Goal: Navigation & Orientation: Find specific page/section

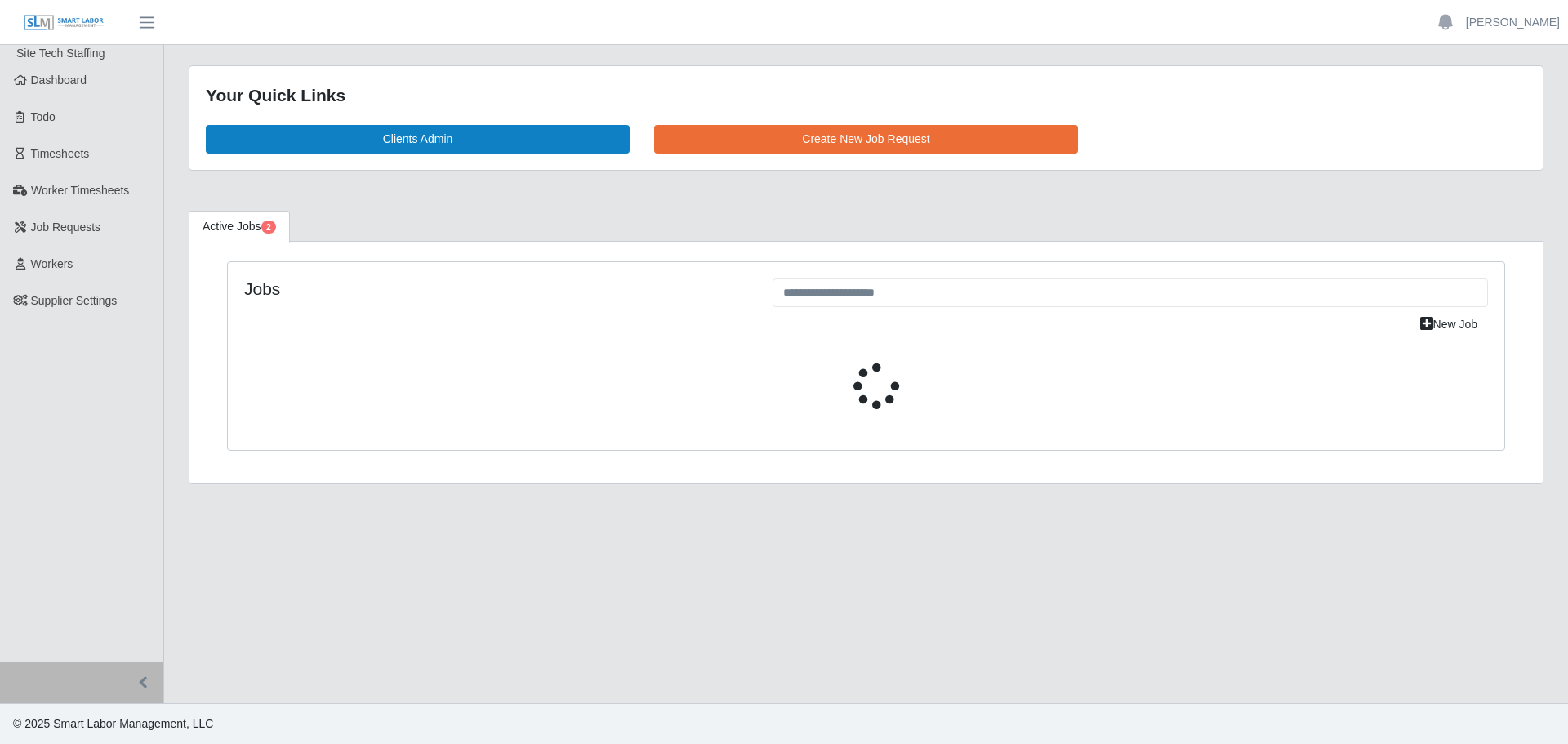
select select "****"
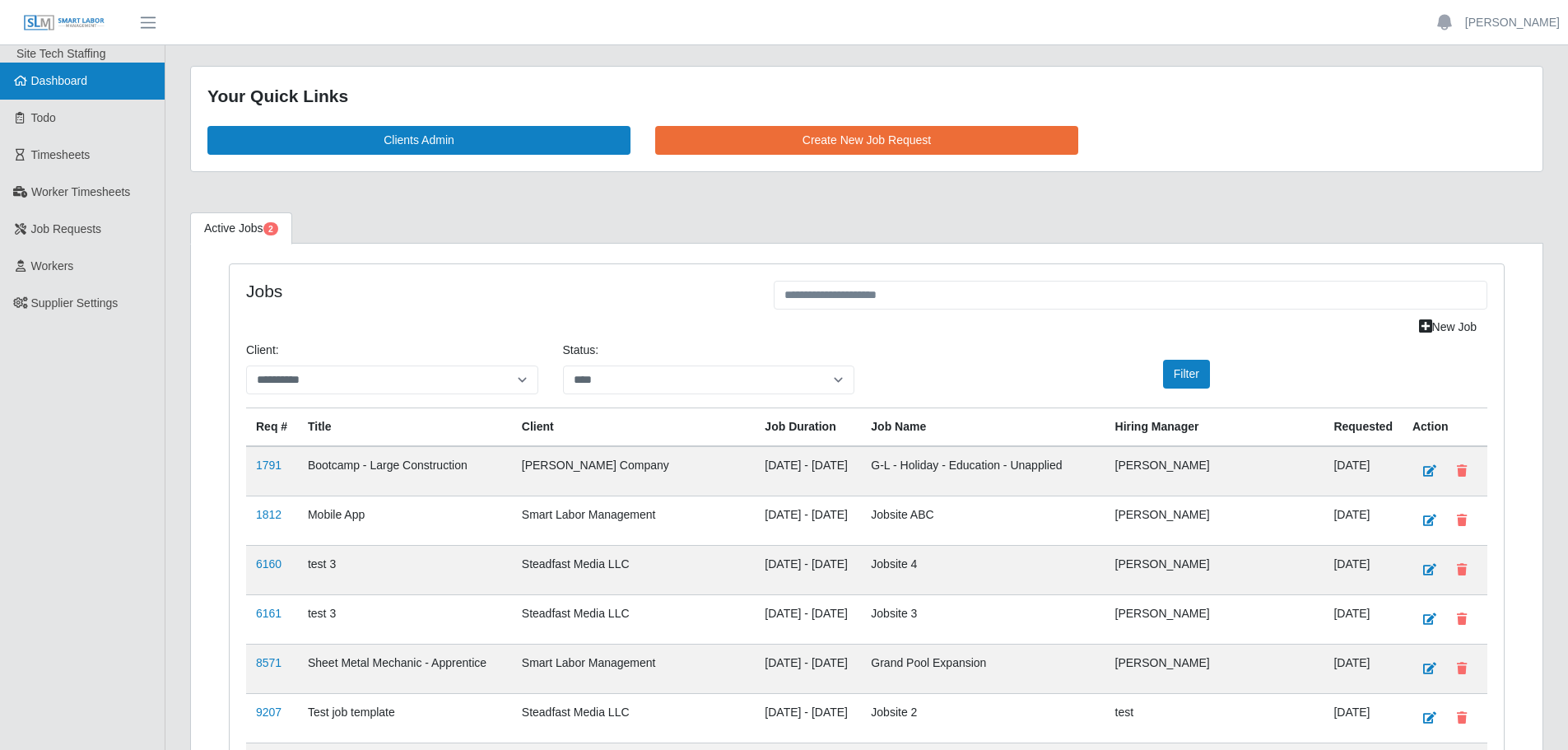
click at [67, 95] on link "Dashboard" at bounding box center [82, 81] width 165 height 37
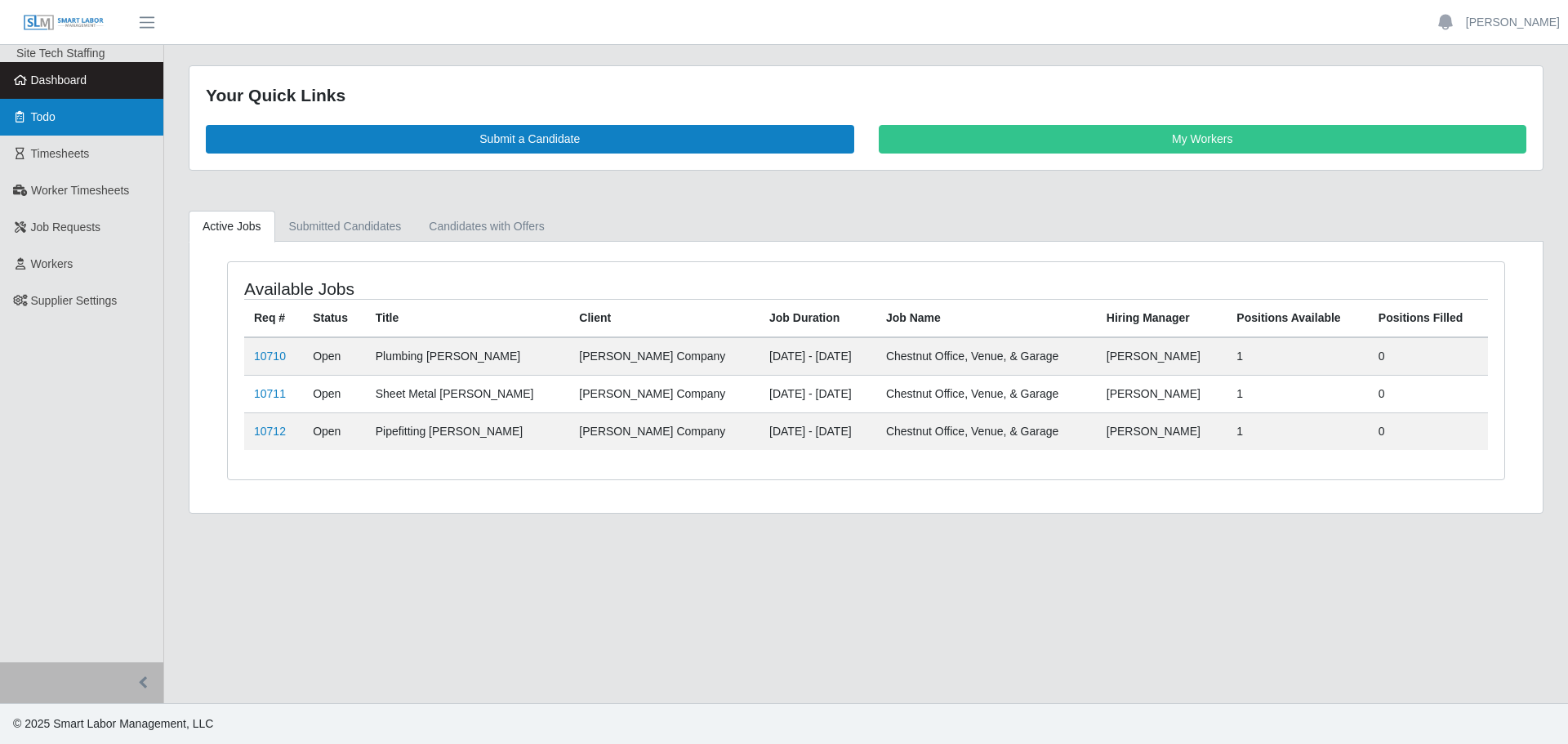
click at [79, 111] on link "Todo" at bounding box center [82, 117] width 164 height 36
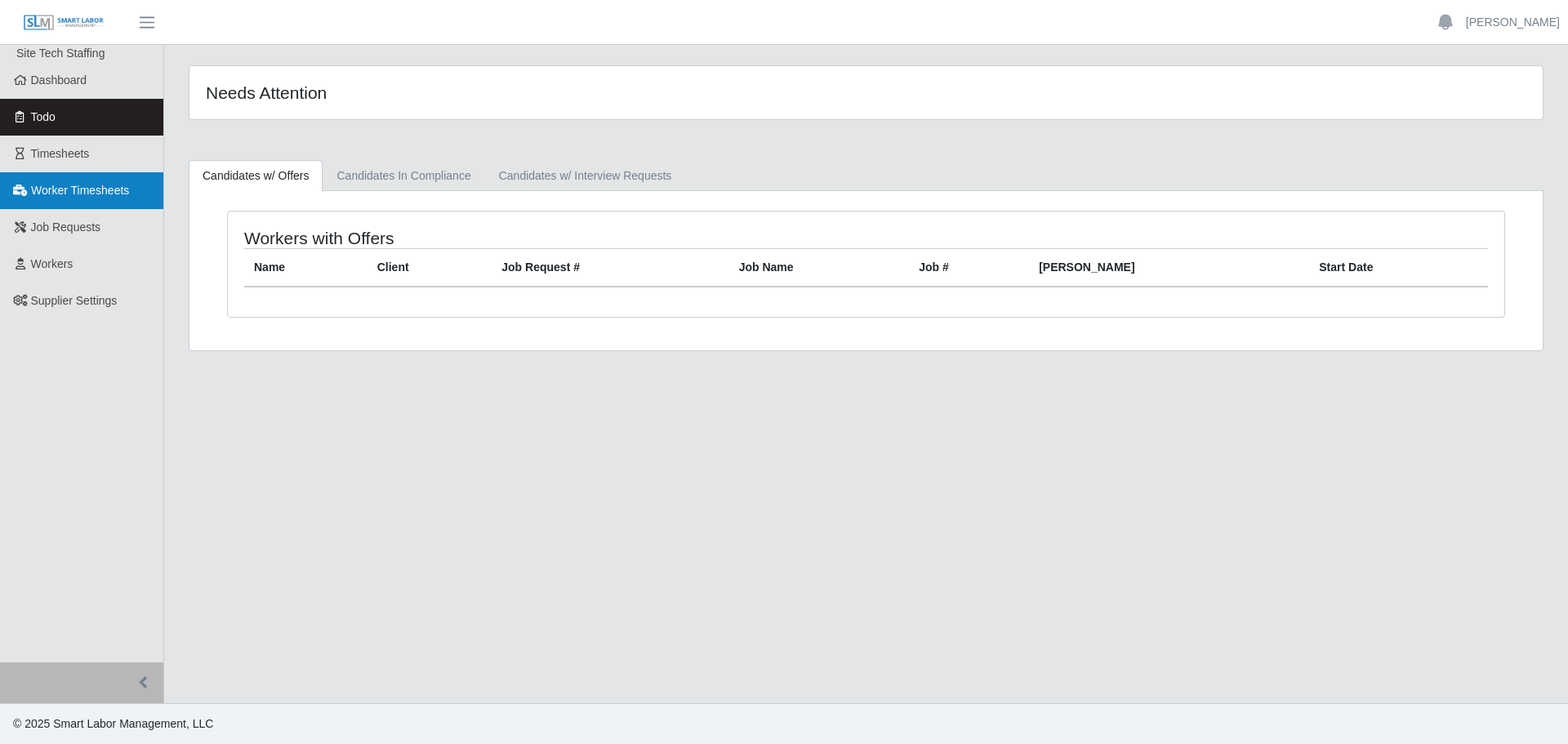
click at [98, 182] on link "Worker Timesheets" at bounding box center [82, 190] width 164 height 36
